Goal: Check status: Check status

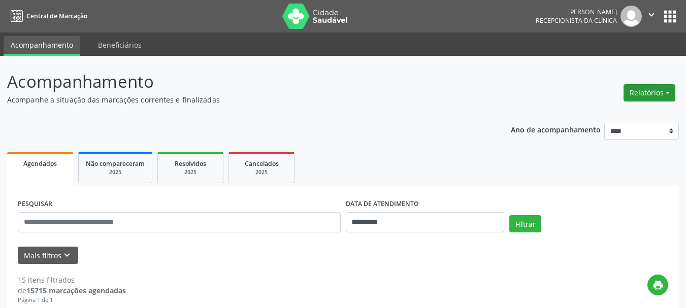
click at [647, 100] on button "Relatórios" at bounding box center [650, 92] width 52 height 17
click at [587, 120] on link "Agendamentos" at bounding box center [621, 115] width 109 height 14
select select "*"
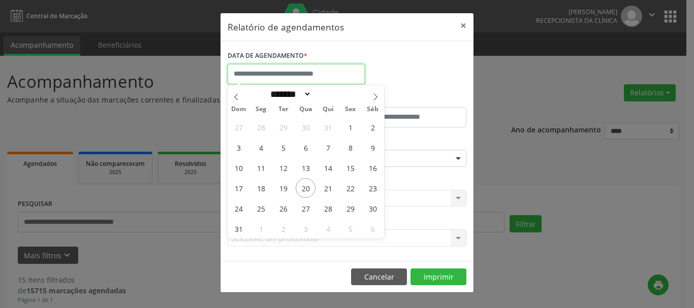
click at [284, 75] on input "text" at bounding box center [295, 74] width 137 height 20
click at [307, 188] on span "20" at bounding box center [306, 188] width 20 height 20
type input "**********"
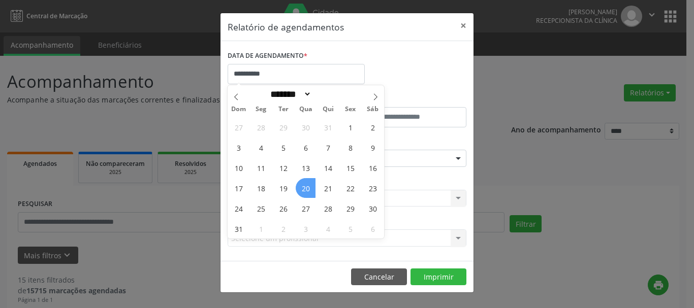
click at [307, 188] on span "20" at bounding box center [306, 188] width 20 height 20
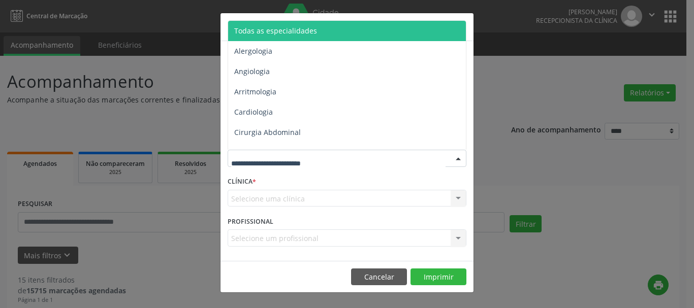
click at [323, 36] on span "Todas as especialidades" at bounding box center [347, 31] width 239 height 20
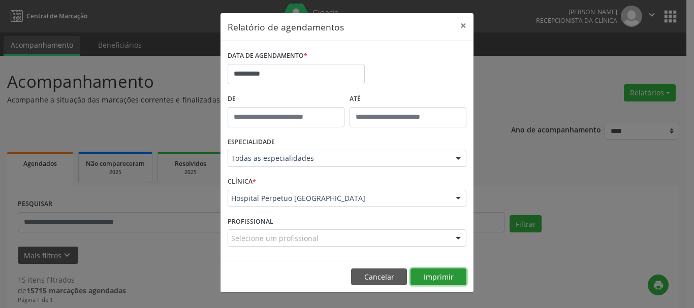
click at [436, 277] on button "Imprimir" at bounding box center [438, 277] width 56 height 17
click at [464, 23] on button "×" at bounding box center [463, 25] width 20 height 25
